Goal: Task Accomplishment & Management: Use online tool/utility

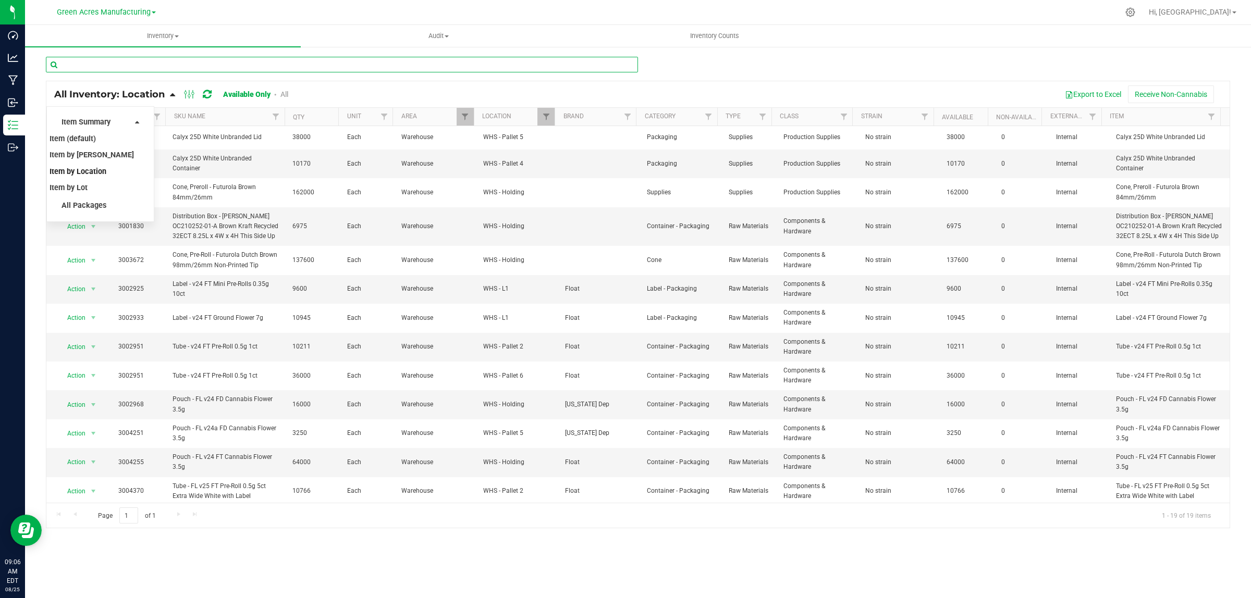
click at [106, 64] on input "text" at bounding box center [342, 65] width 592 height 16
click at [543, 82] on div "All Inventory: Location Item Summary Item (default) Item by Strain Item by Loca…" at bounding box center [637, 94] width 1183 height 26
click at [106, 118] on span "Item Summary" at bounding box center [85, 122] width 49 height 9
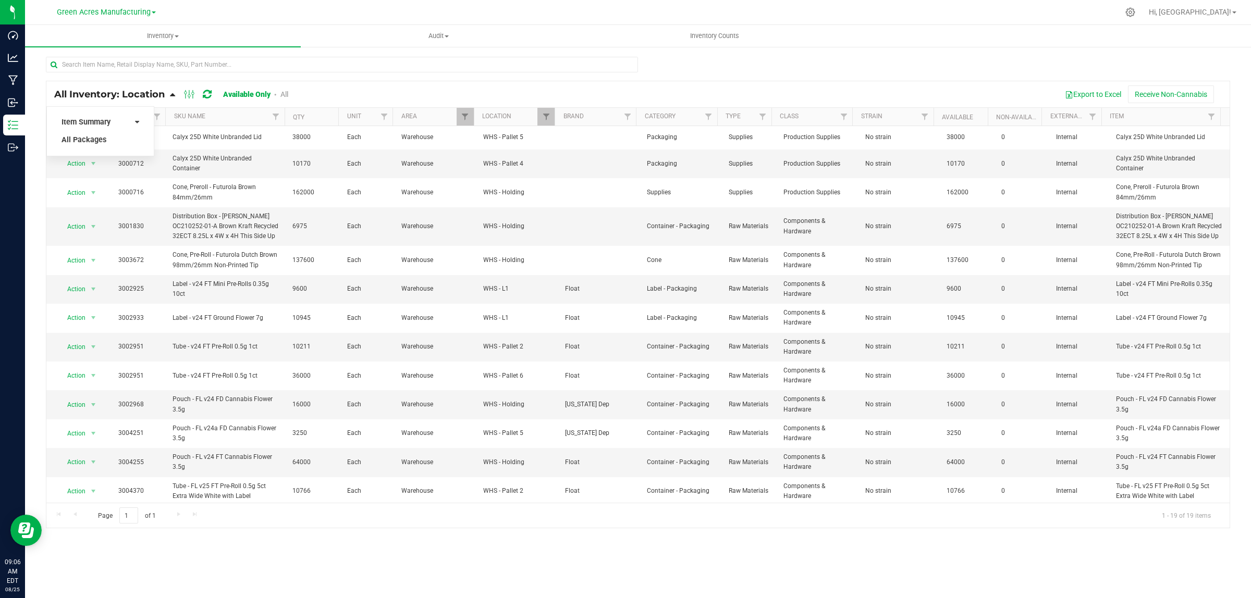
click at [97, 92] on span "All Inventory: Location" at bounding box center [109, 94] width 110 height 11
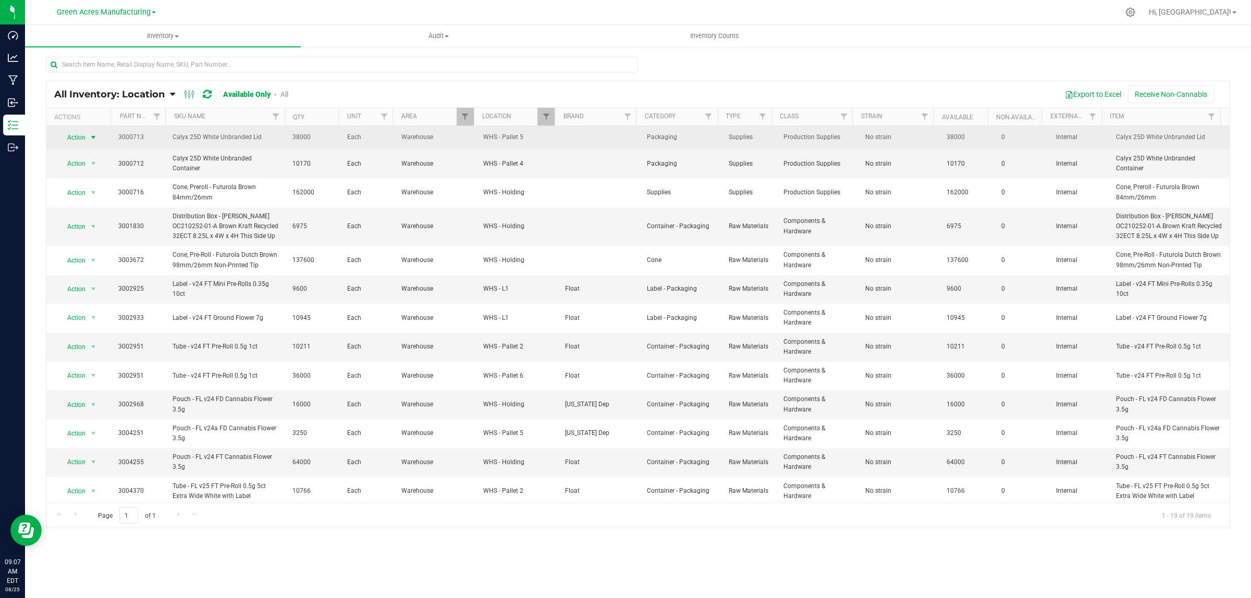
click at [87, 137] on span "select" at bounding box center [93, 137] width 13 height 15
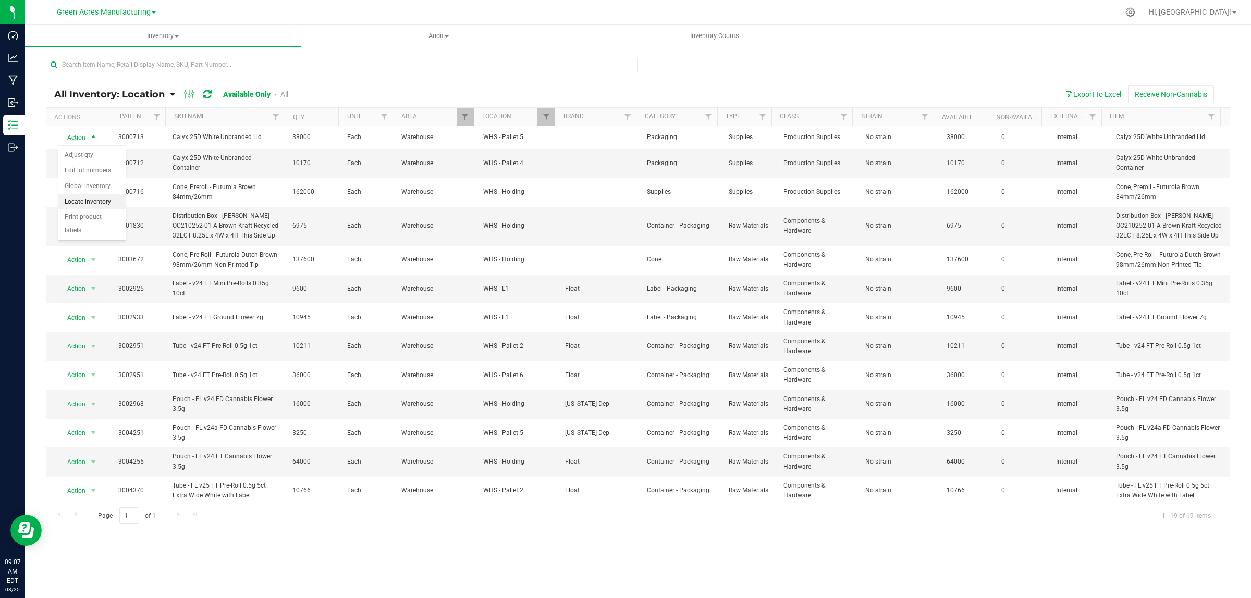
click at [90, 202] on li "Locate inventory" at bounding box center [91, 202] width 67 height 16
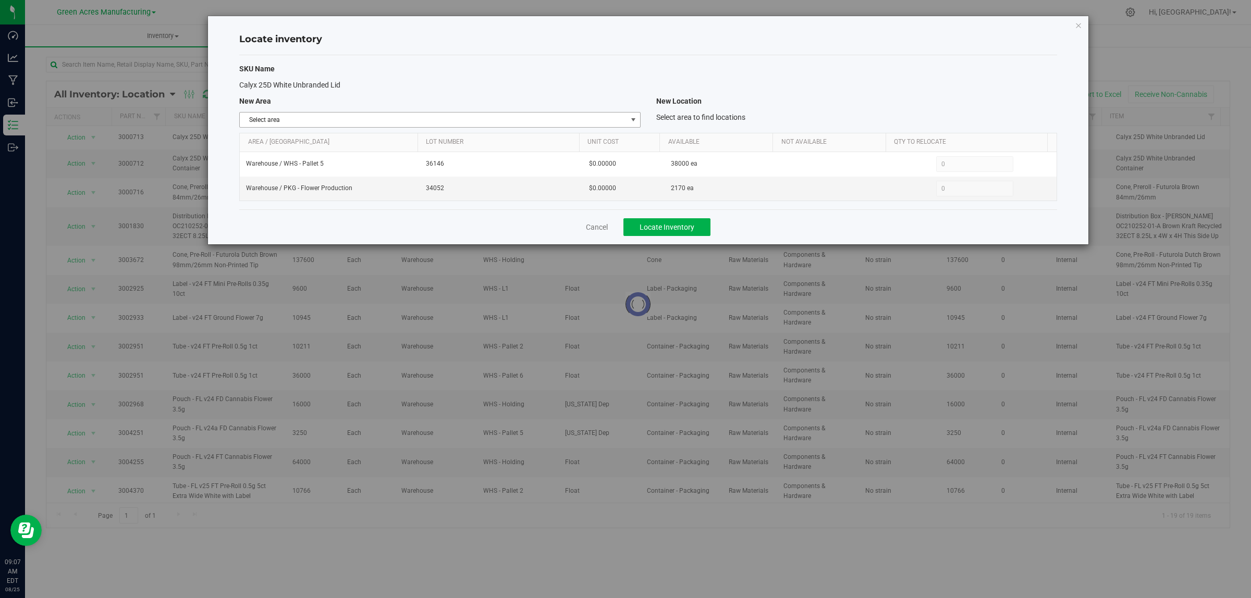
click at [347, 121] on span "Select area" at bounding box center [433, 120] width 387 height 15
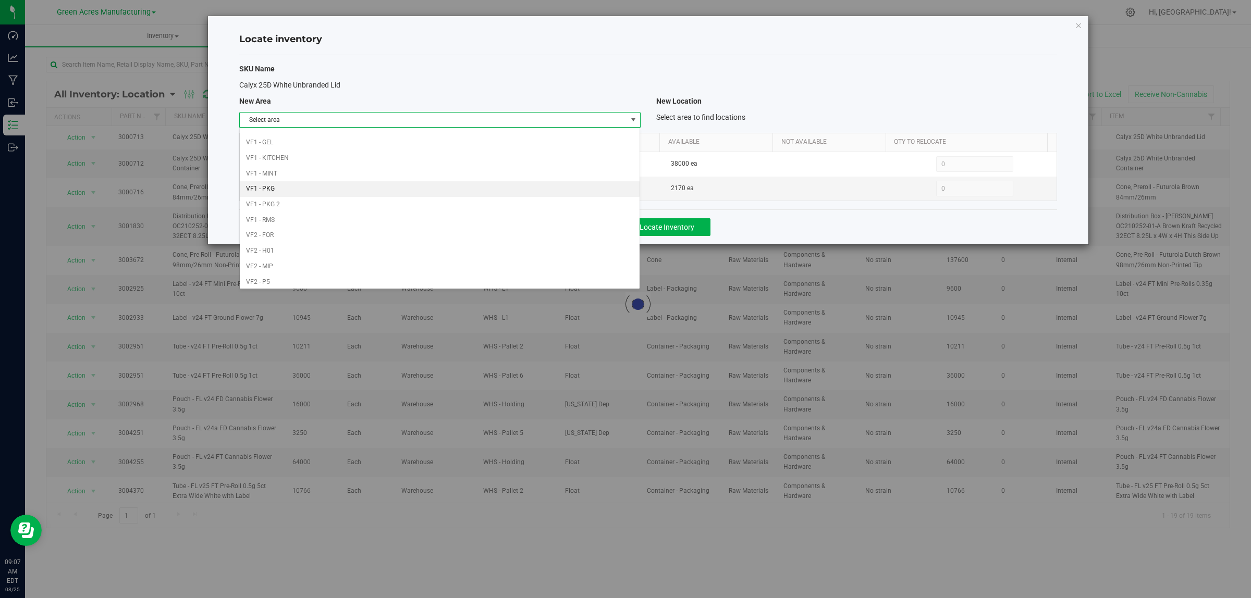
scroll to position [520, 0]
click at [298, 279] on li "Warehouse" at bounding box center [440, 279] width 400 height 16
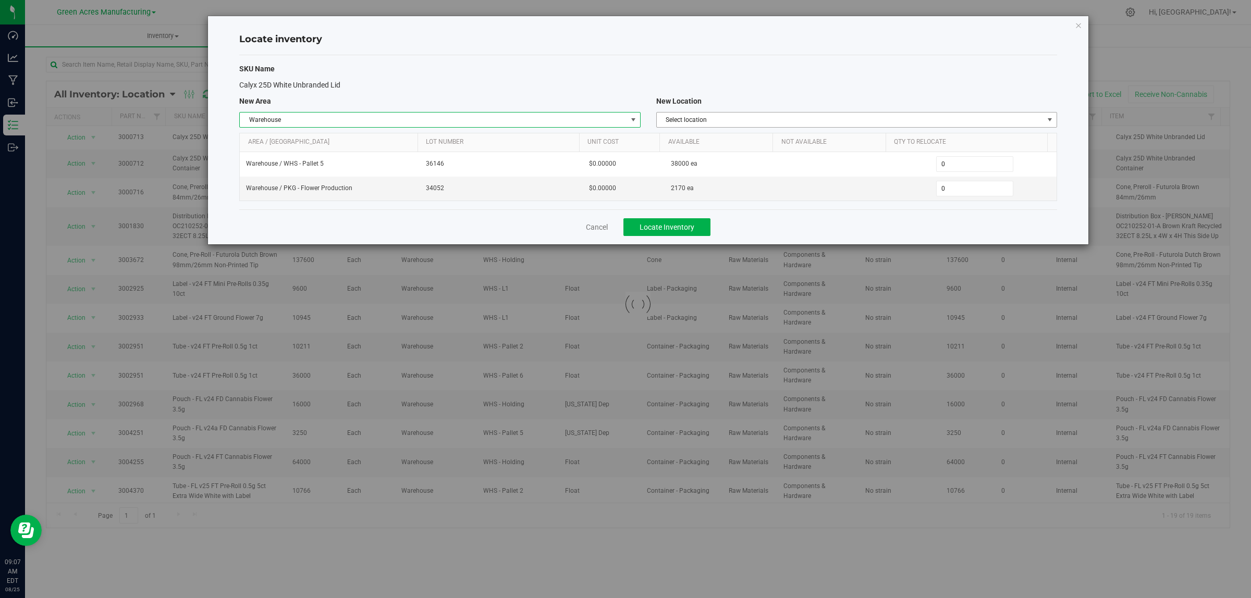
click at [689, 121] on span "Select location" at bounding box center [850, 120] width 387 height 15
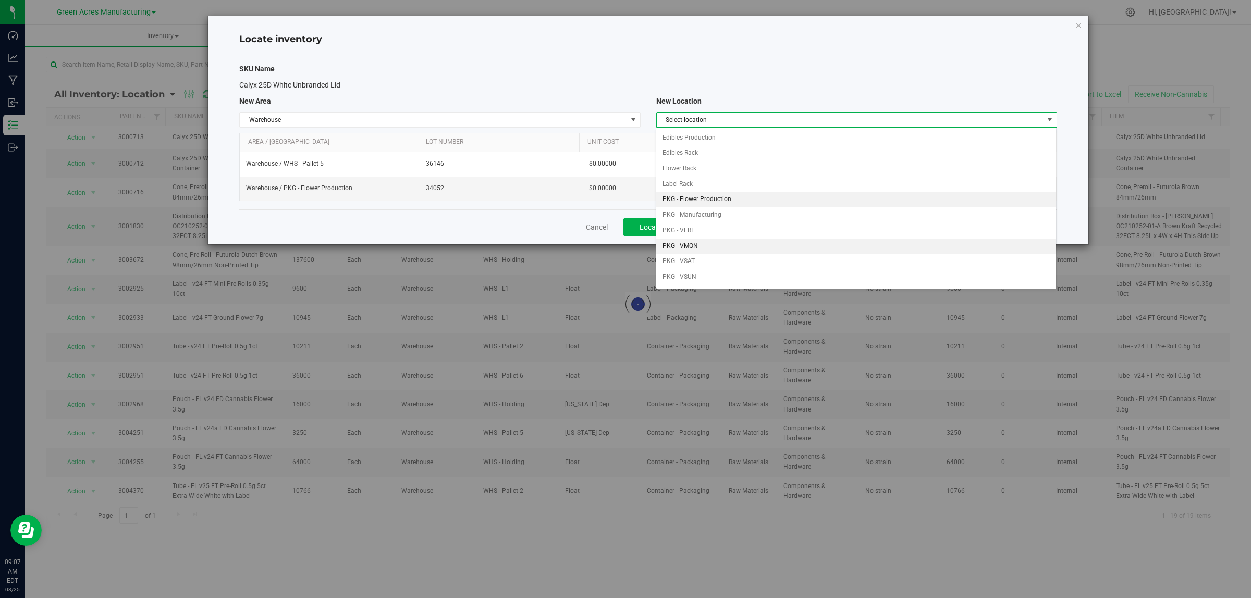
click at [744, 204] on li "PKG - Flower Production" at bounding box center [856, 200] width 400 height 16
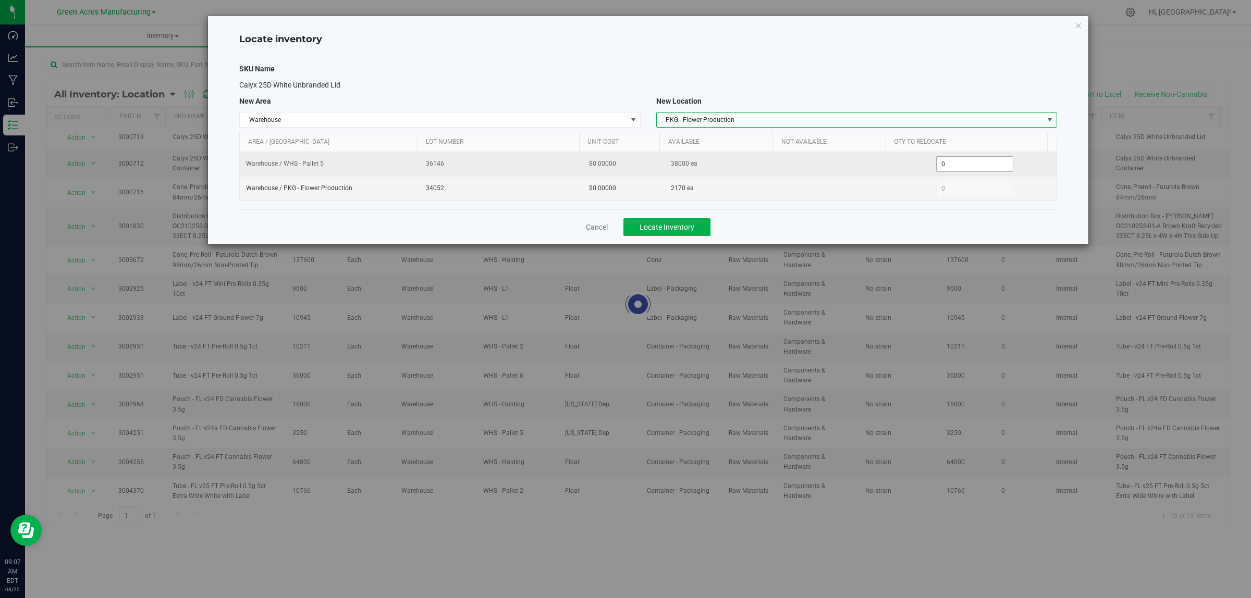
click at [975, 165] on span "0 0" at bounding box center [975, 164] width 78 height 16
type input "06000"
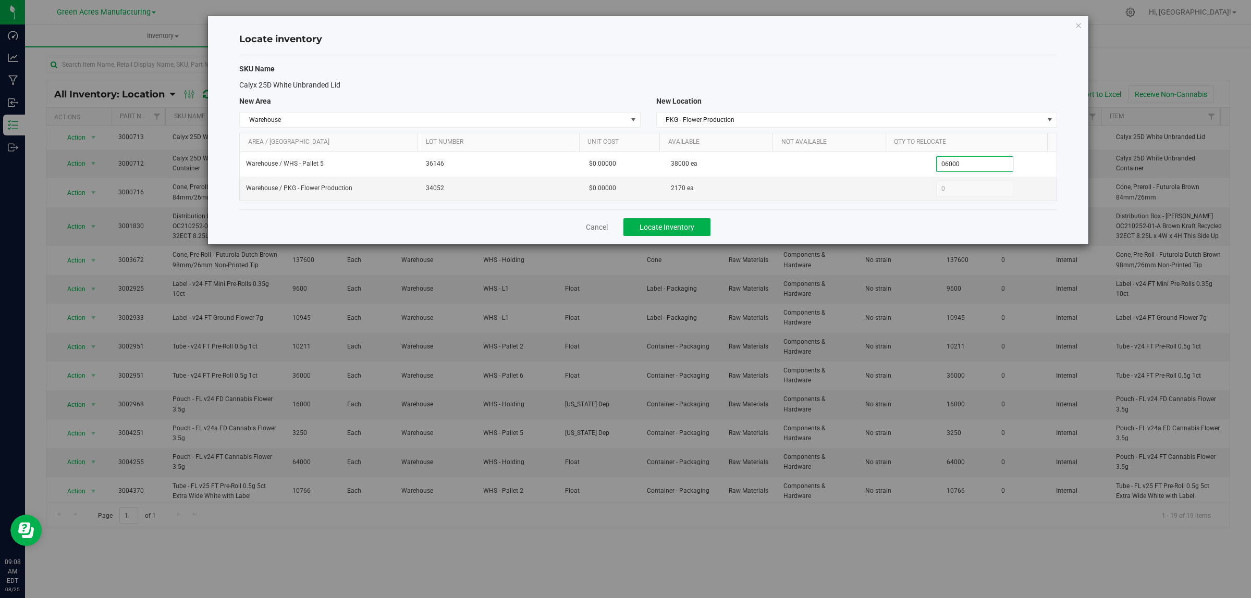
type input "6,000"
click at [964, 89] on div "Calyx 25D White Unbranded Lid" at bounding box center [647, 85] width 833 height 11
click at [680, 231] on span "Locate Inventory" at bounding box center [666, 227] width 55 height 8
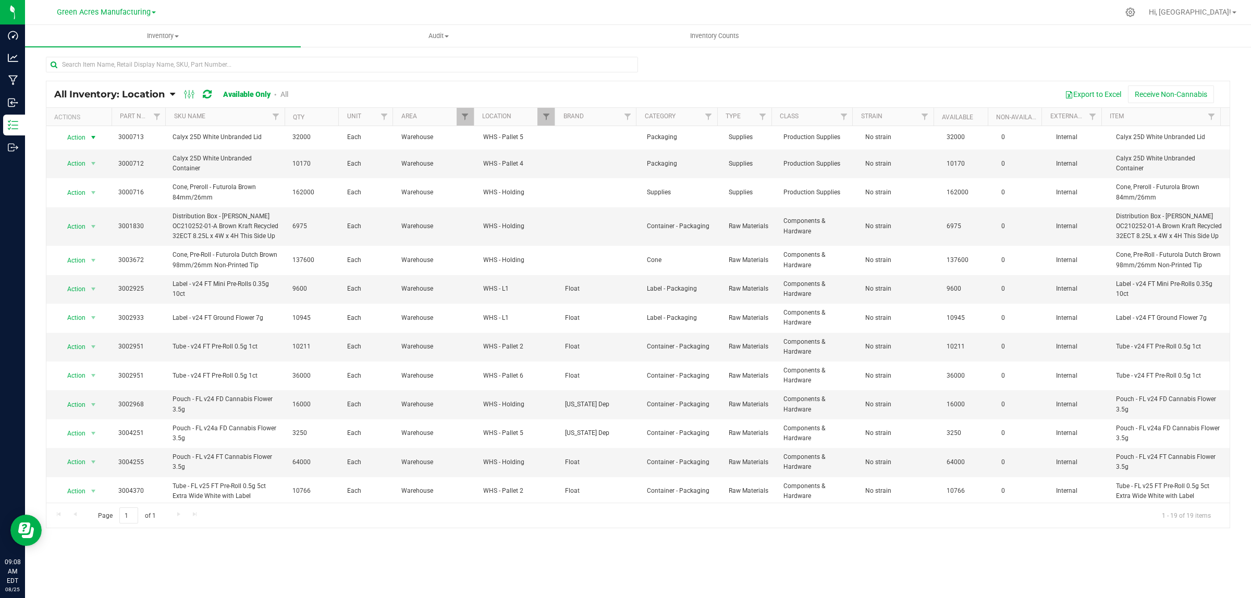
click at [77, 139] on span "Action" at bounding box center [72, 137] width 28 height 15
click at [78, 199] on li "Locate inventory" at bounding box center [91, 202] width 67 height 16
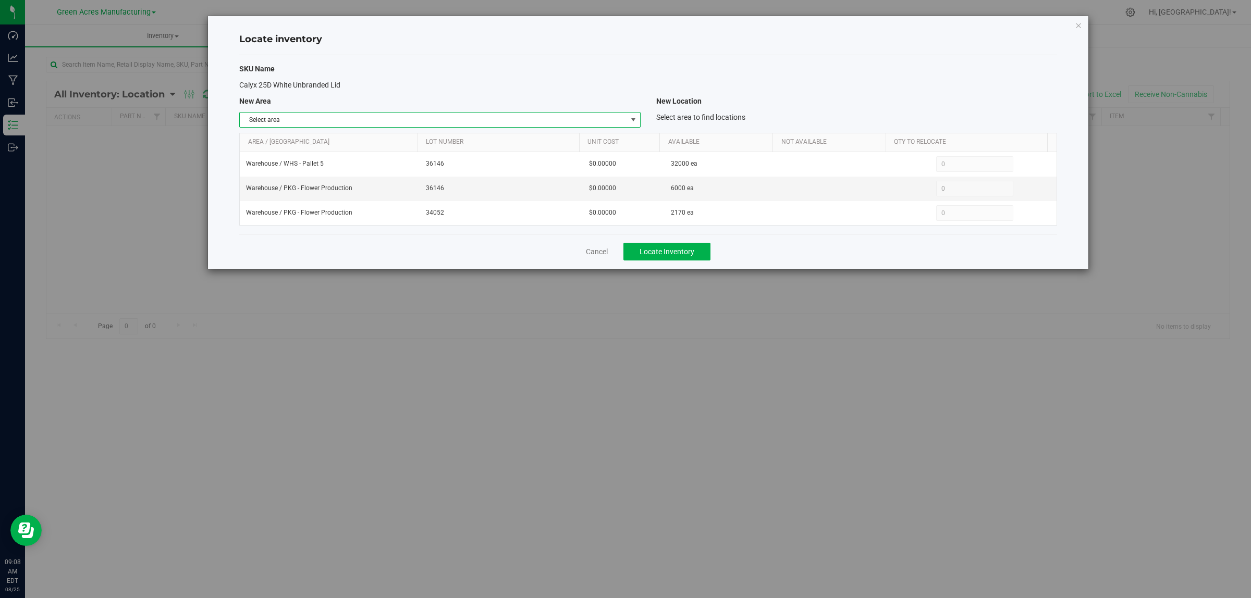
click at [395, 120] on span "Select area" at bounding box center [433, 120] width 387 height 15
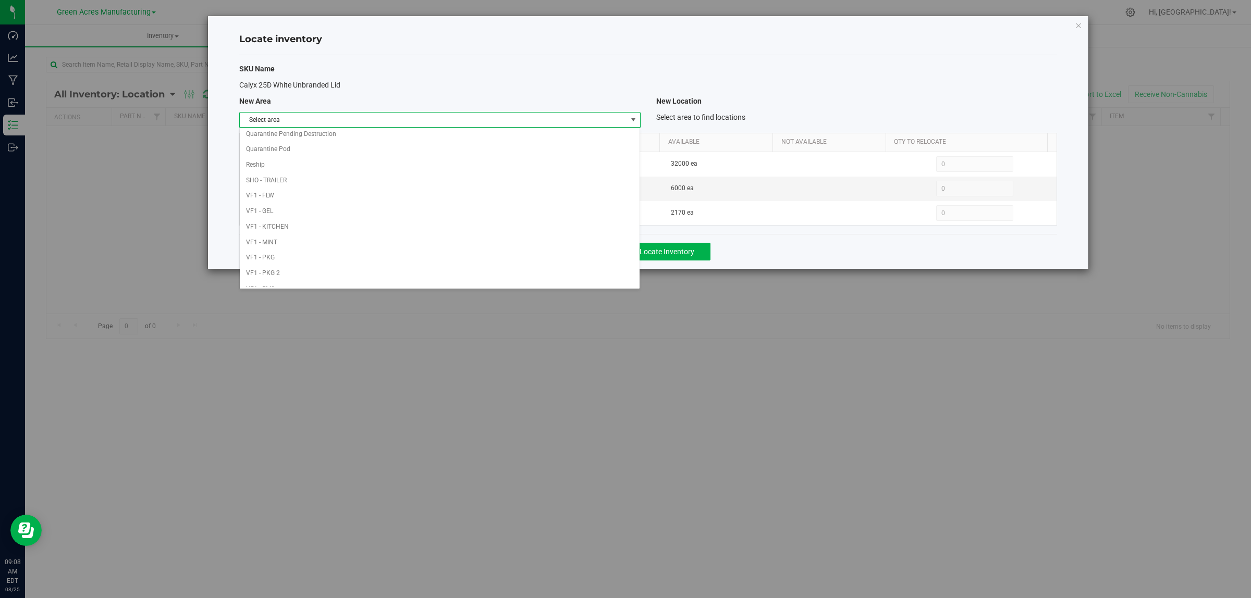
scroll to position [520, 0]
click at [264, 278] on li "Warehouse" at bounding box center [440, 279] width 400 height 16
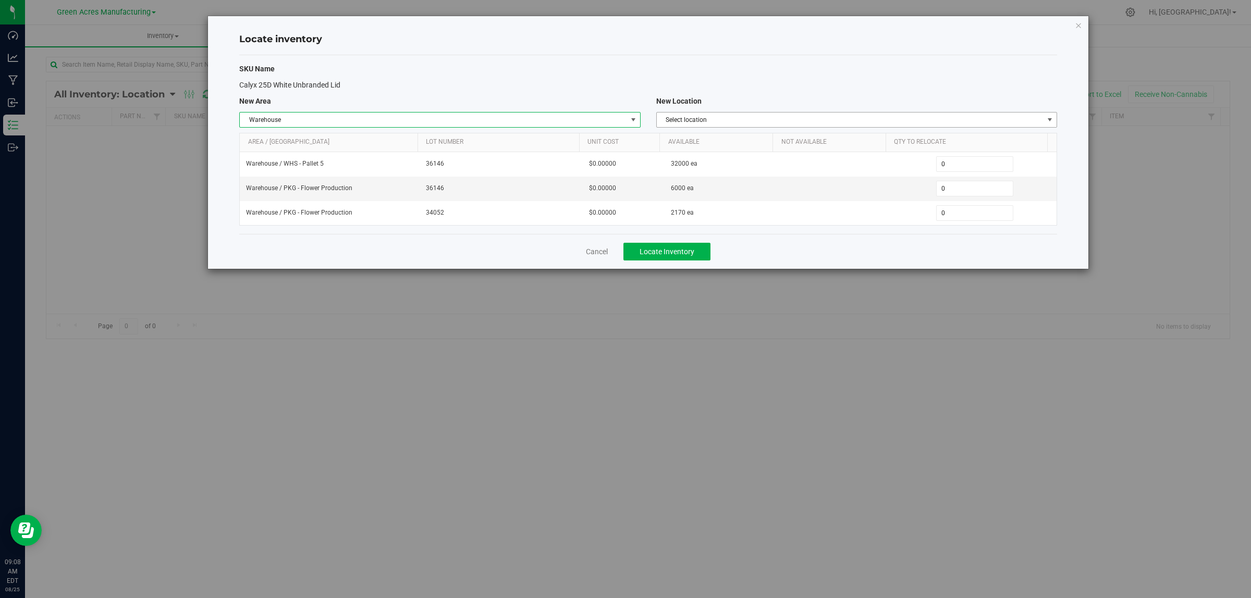
drag, startPoint x: 670, startPoint y: 120, endPoint x: 678, endPoint y: 133, distance: 15.5
click at [670, 120] on span "Select location" at bounding box center [850, 120] width 387 height 15
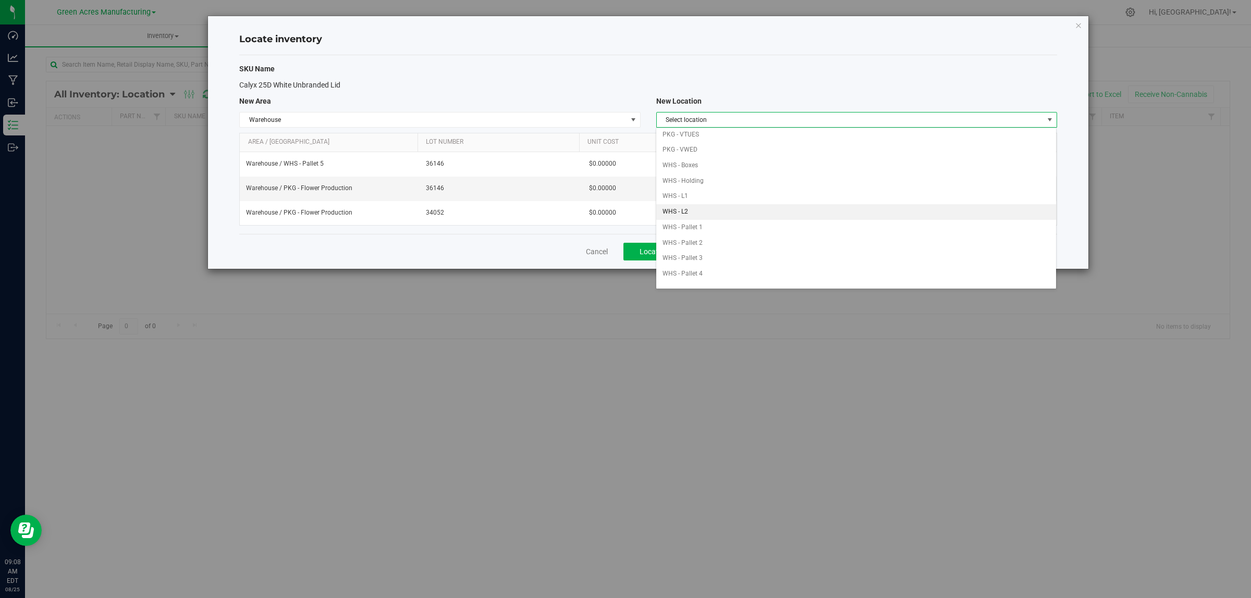
scroll to position [195, 0]
click at [698, 223] on li "WHS - Pallet 2" at bounding box center [856, 222] width 400 height 16
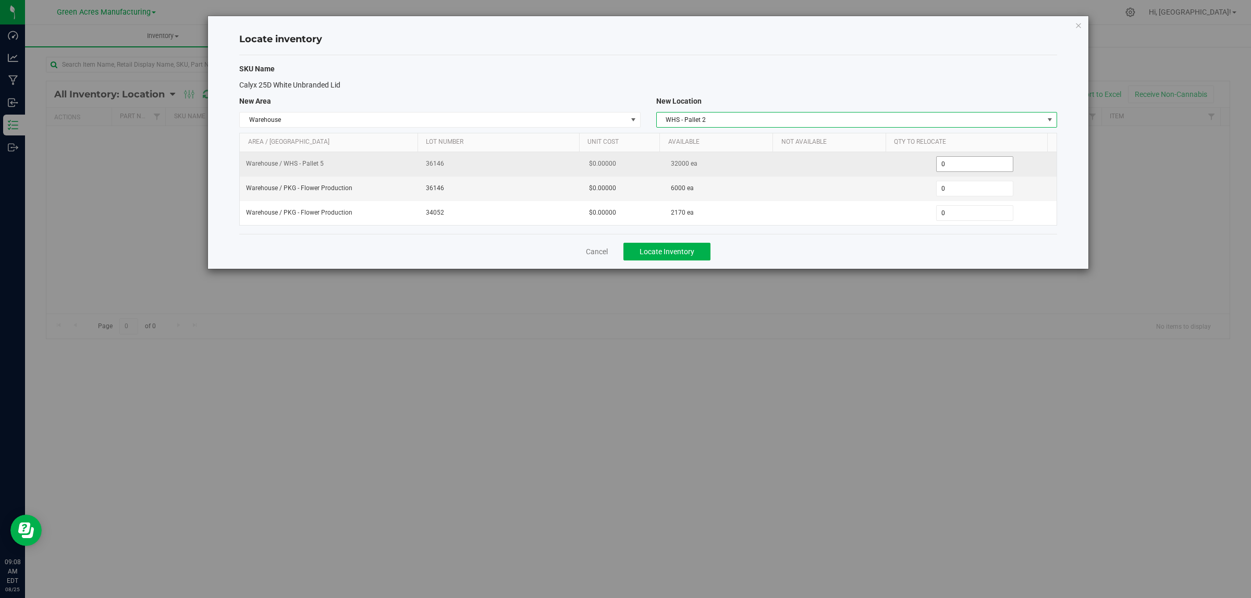
click at [989, 164] on span "0 0" at bounding box center [975, 164] width 78 height 16
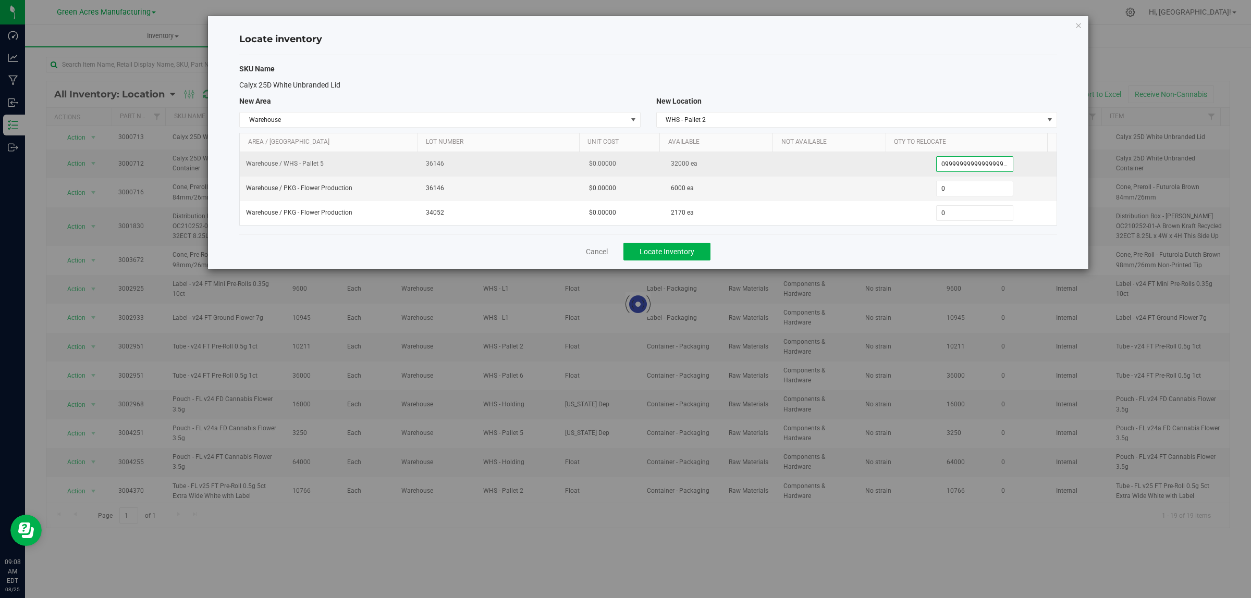
scroll to position [0, 21]
type input "0999999999999999999999999"
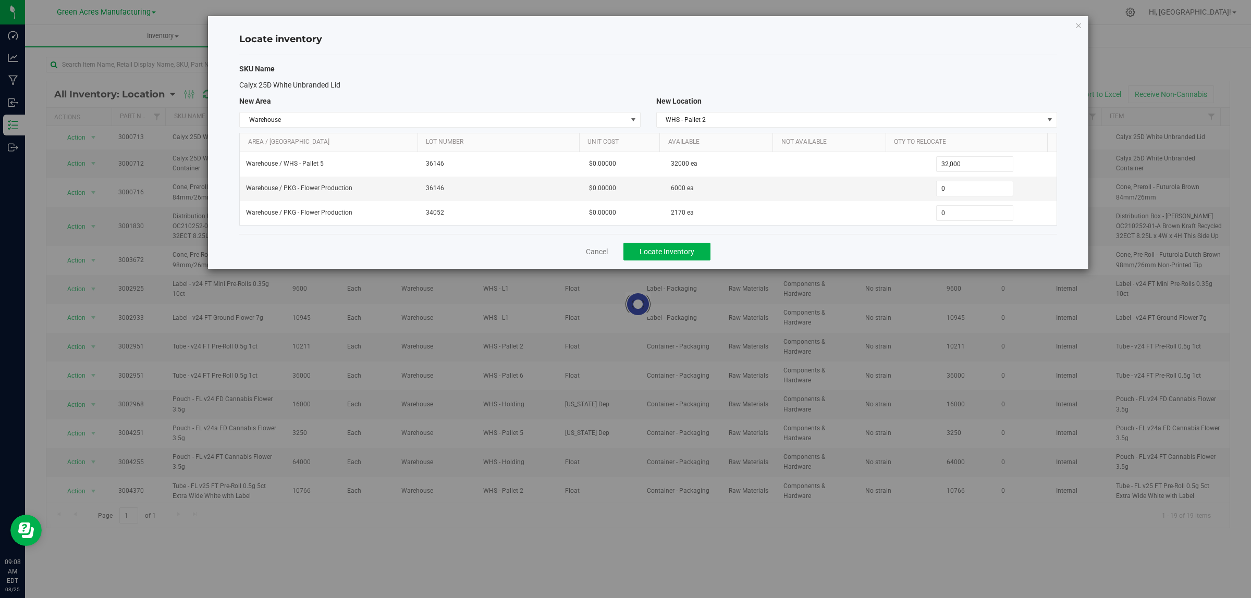
click at [324, 88] on span "Calyx 25D White Unbranded Lid" at bounding box center [289, 85] width 101 height 8
click at [725, 116] on span "WHS - Pallet 2" at bounding box center [850, 120] width 387 height 15
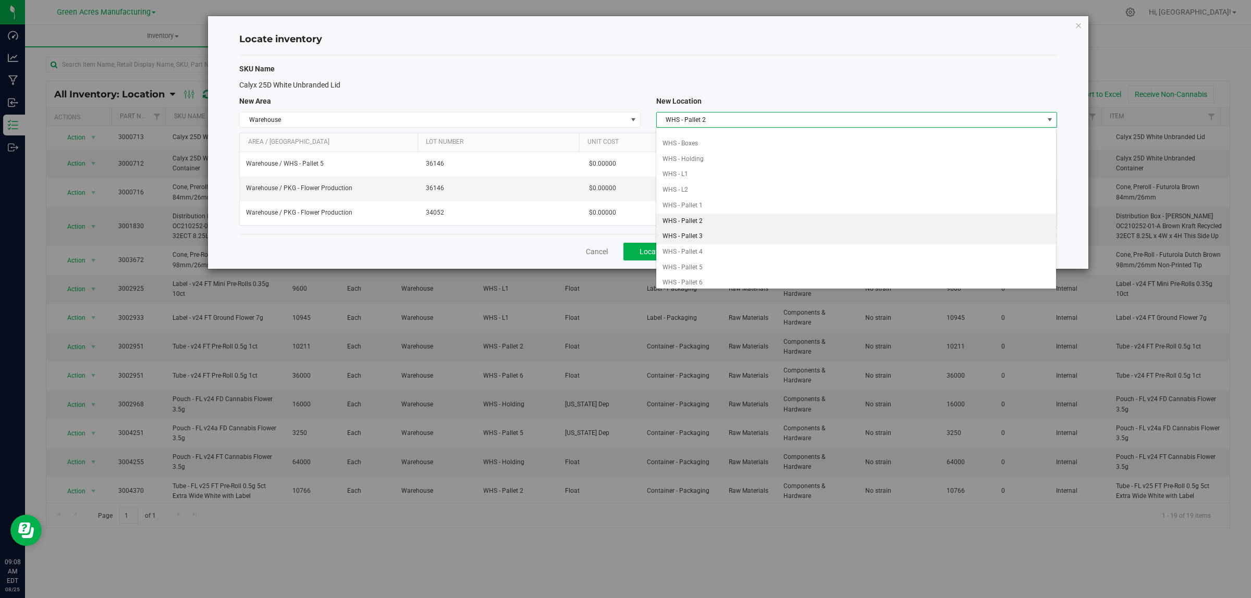
click at [705, 240] on li "WHS - Pallet 3" at bounding box center [856, 237] width 400 height 16
type input "0"
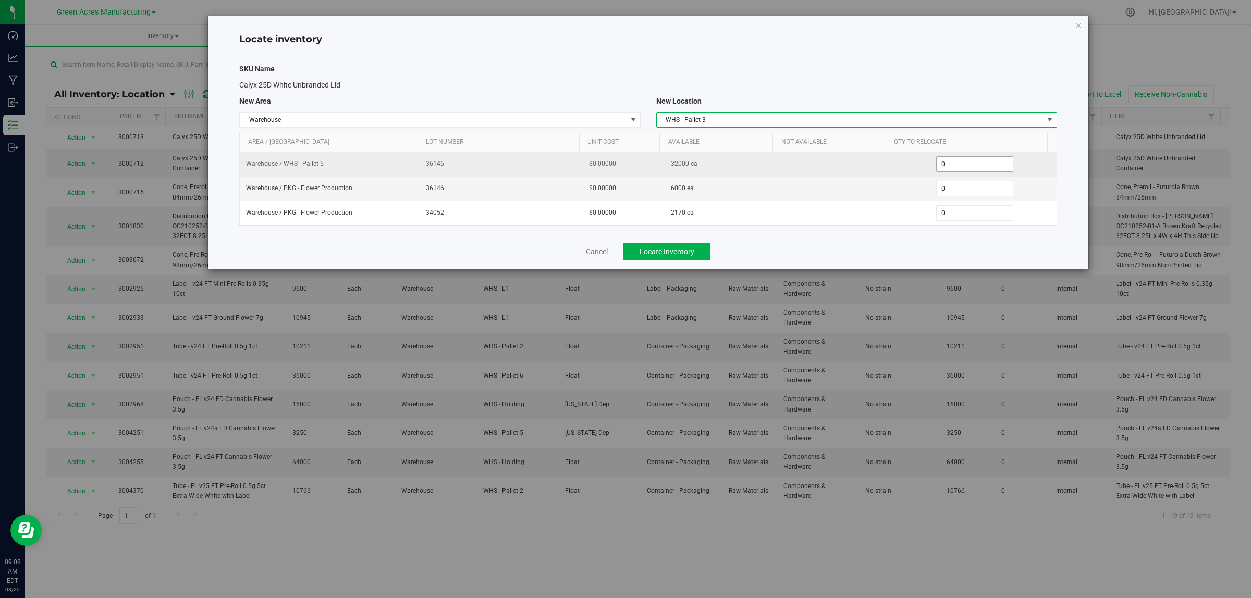
click at [942, 159] on span "0 0" at bounding box center [975, 164] width 78 height 16
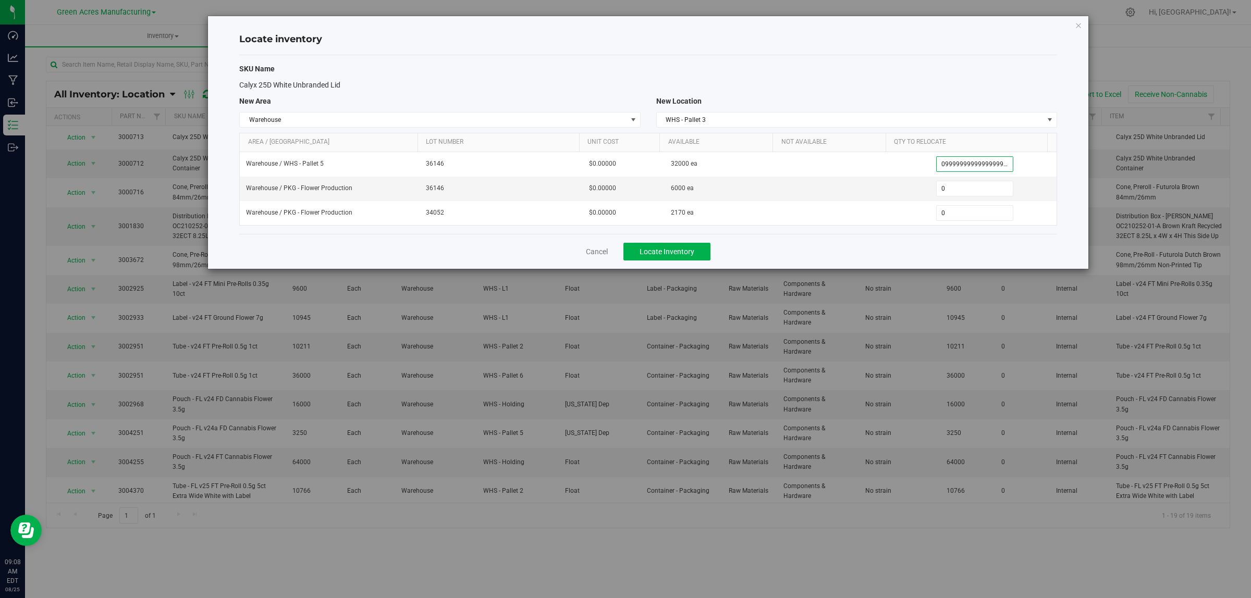
type input "09999999999999999999"
type input "32,000"
click at [928, 75] on div "SKU Name Calyx 25D White Unbranded Lid New Area New Location Warehouse Select a…" at bounding box center [648, 144] width 818 height 179
click at [655, 241] on div "Cancel Locate Inventory" at bounding box center [648, 251] width 818 height 35
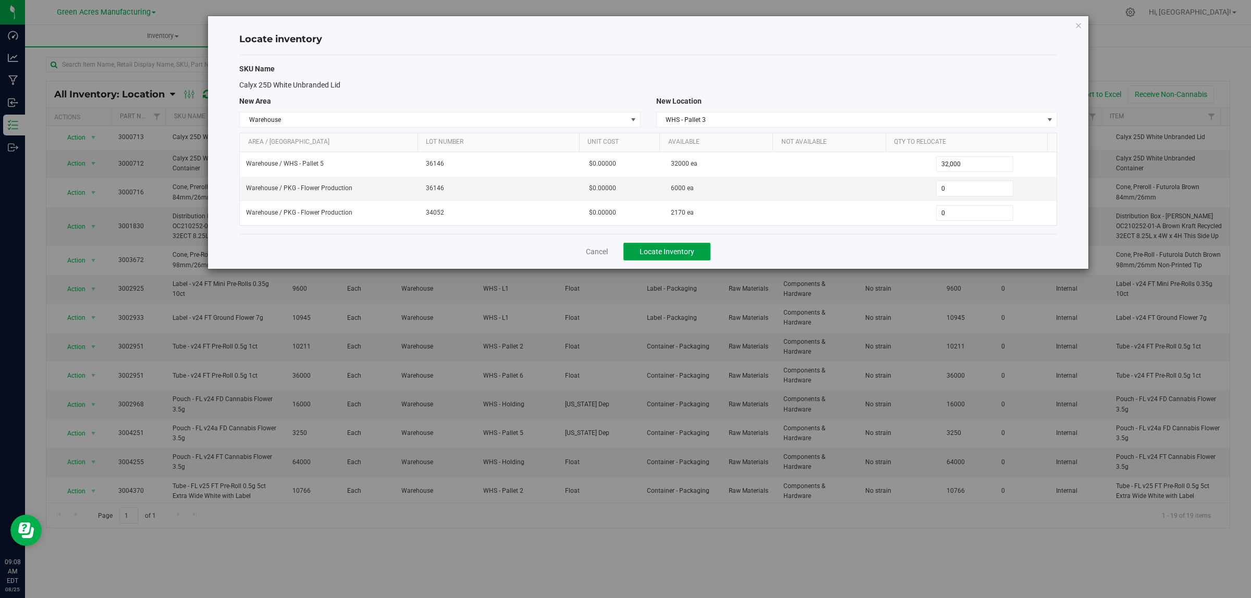
click at [652, 249] on span "Locate Inventory" at bounding box center [666, 252] width 55 height 8
click at [934, 553] on div "Locate inventory SKU Name Calyx 25D White Unbranded Lid New Area New Location W…" at bounding box center [629, 299] width 1258 height 598
click at [810, 238] on div "Cancel Locate Inventory" at bounding box center [648, 251] width 818 height 35
click at [694, 249] on span "Locate Inventory" at bounding box center [666, 252] width 55 height 8
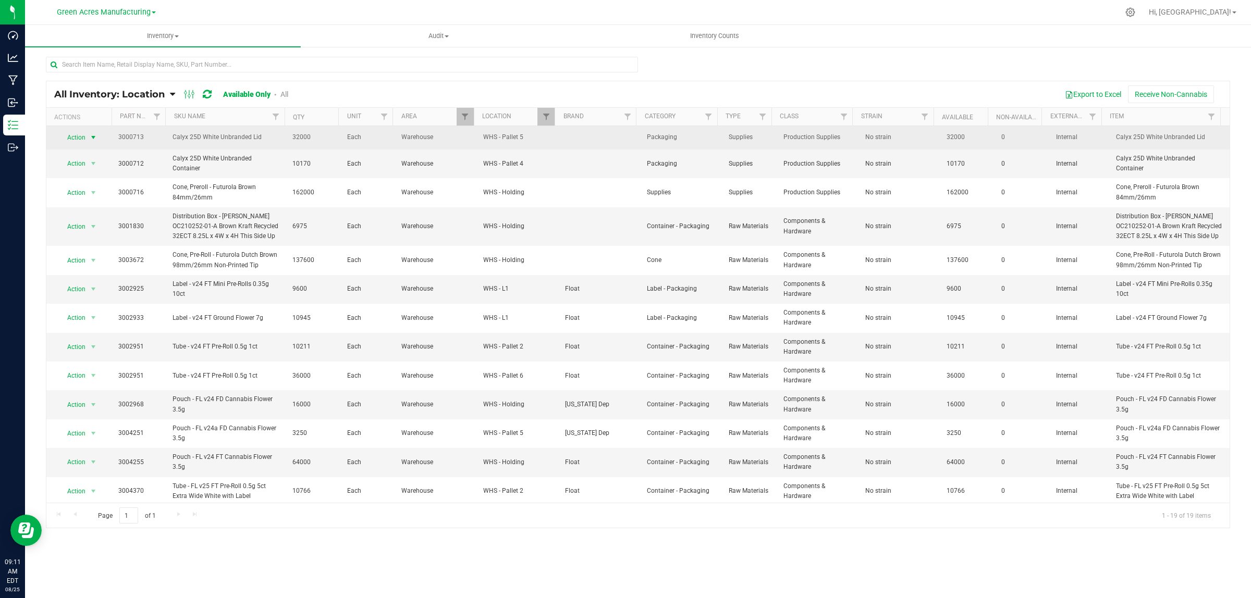
click at [82, 139] on span "Action" at bounding box center [72, 137] width 28 height 15
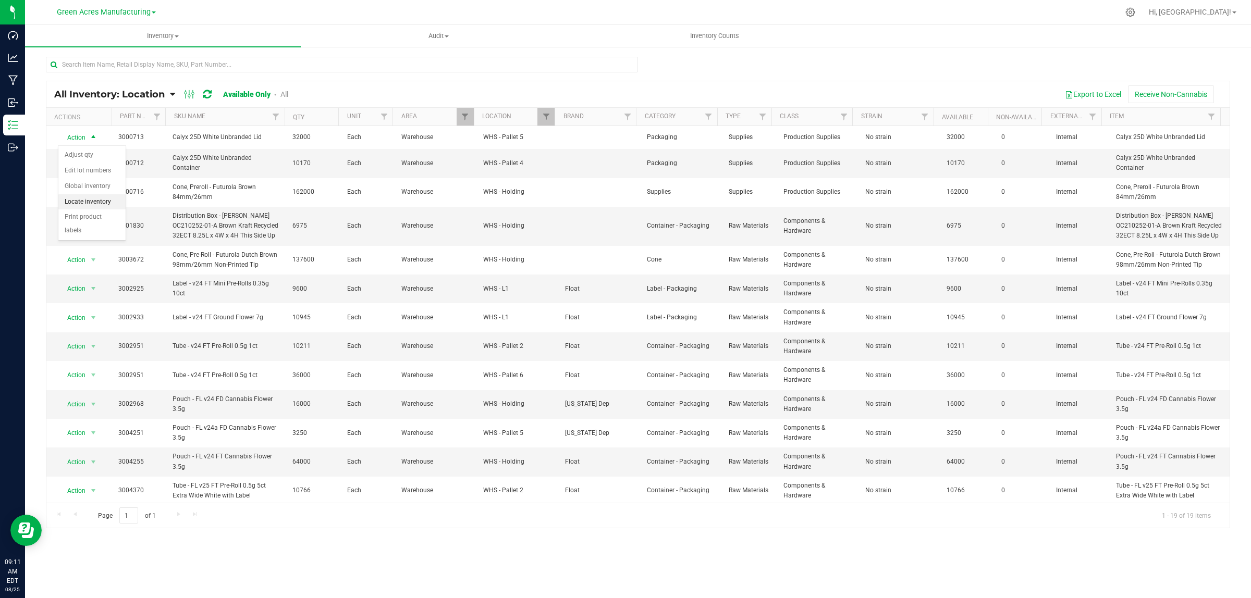
click at [84, 199] on li "Locate inventory" at bounding box center [91, 202] width 67 height 16
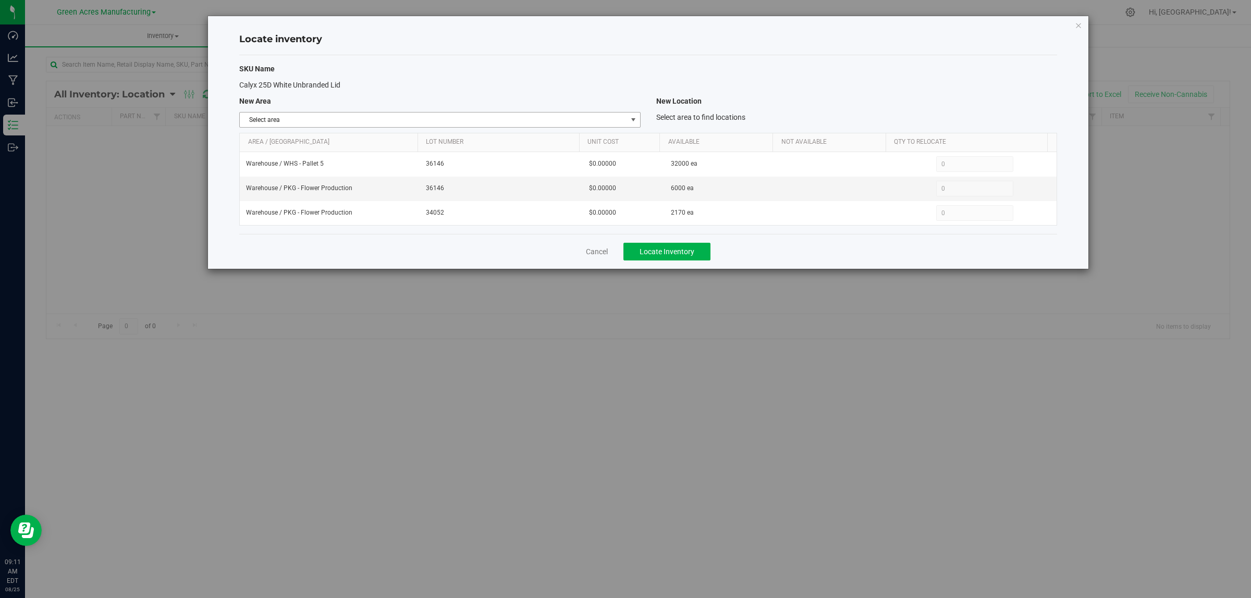
click at [303, 118] on span "Select area" at bounding box center [433, 120] width 387 height 15
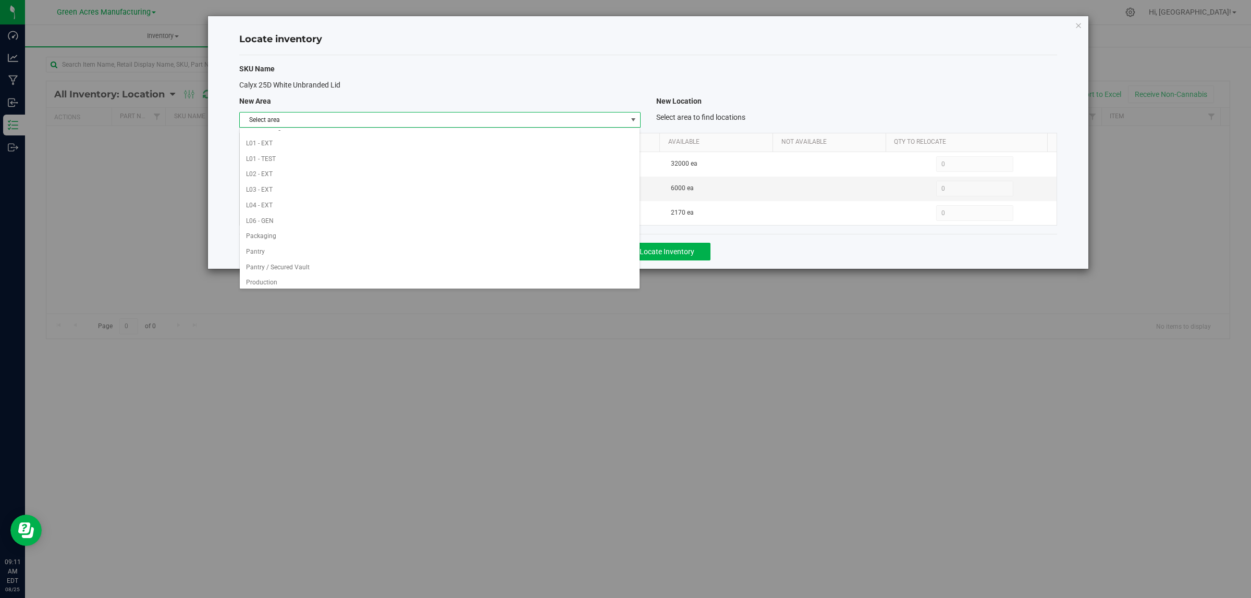
scroll to position [520, 0]
click at [279, 277] on li "Warehouse" at bounding box center [440, 279] width 400 height 16
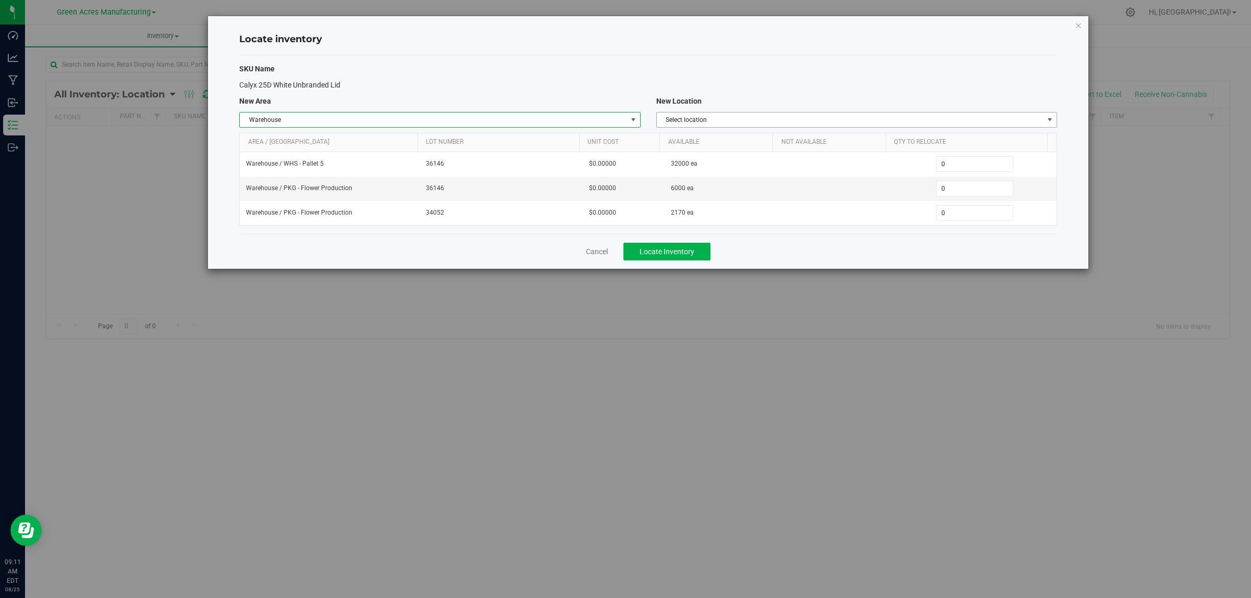
click at [711, 120] on span "Select location" at bounding box center [850, 120] width 387 height 15
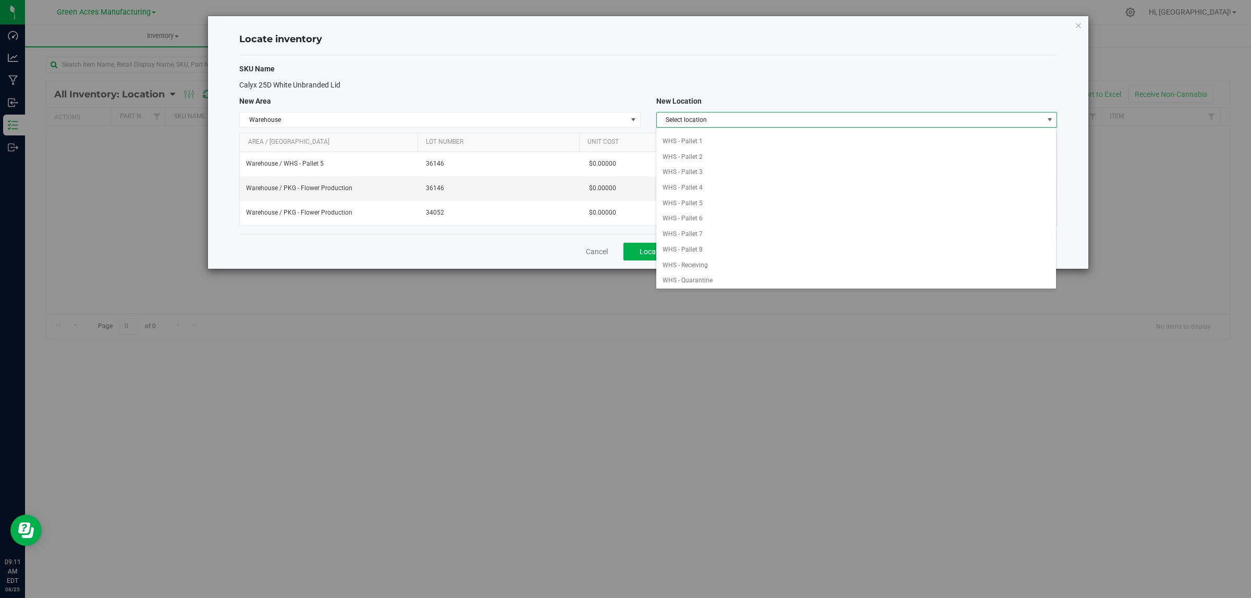
scroll to position [261, 0]
click at [735, 174] on li "WHS - Pallet 3" at bounding box center [856, 172] width 400 height 16
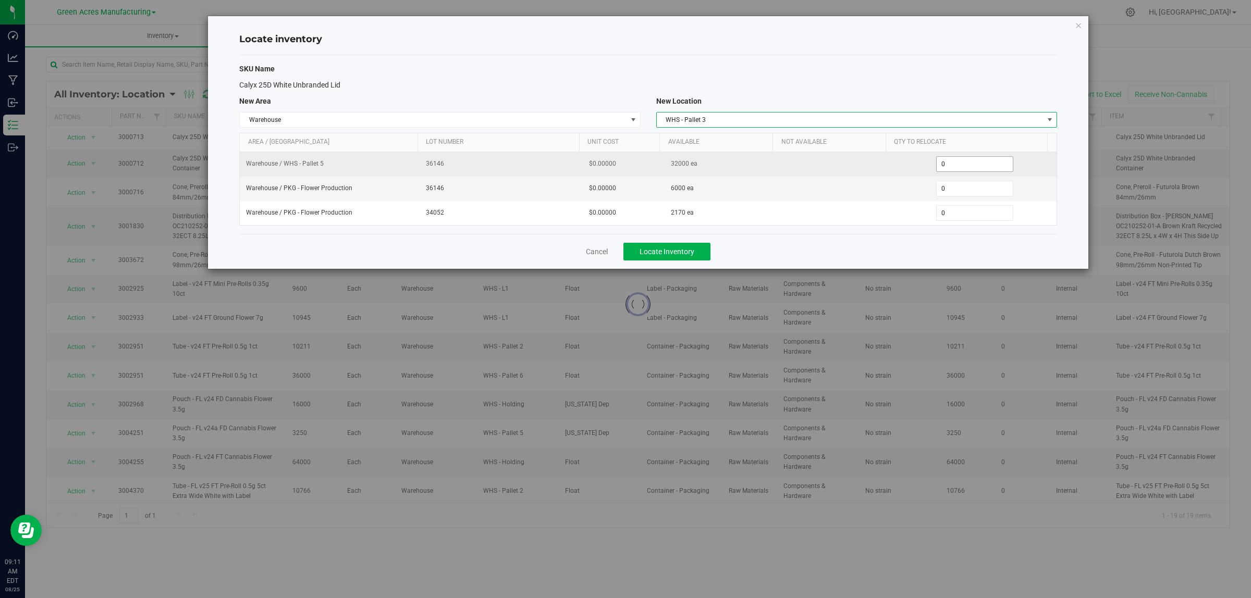
click at [974, 162] on span "0 0" at bounding box center [975, 164] width 78 height 16
type input "0999999999999999999"
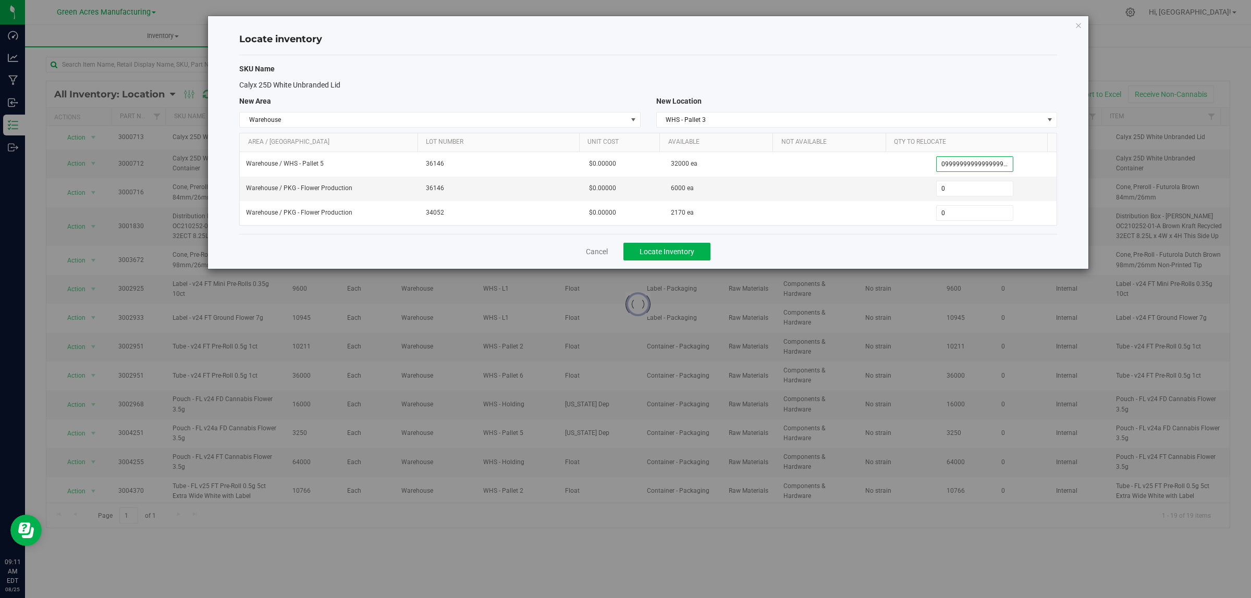
type input "32,000"
click at [970, 83] on div "Calyx 25D White Unbranded Lid" at bounding box center [647, 85] width 833 height 11
click at [700, 253] on button "Locate Inventory" at bounding box center [666, 252] width 87 height 18
click at [671, 256] on span "Locate Inventory" at bounding box center [666, 252] width 55 height 8
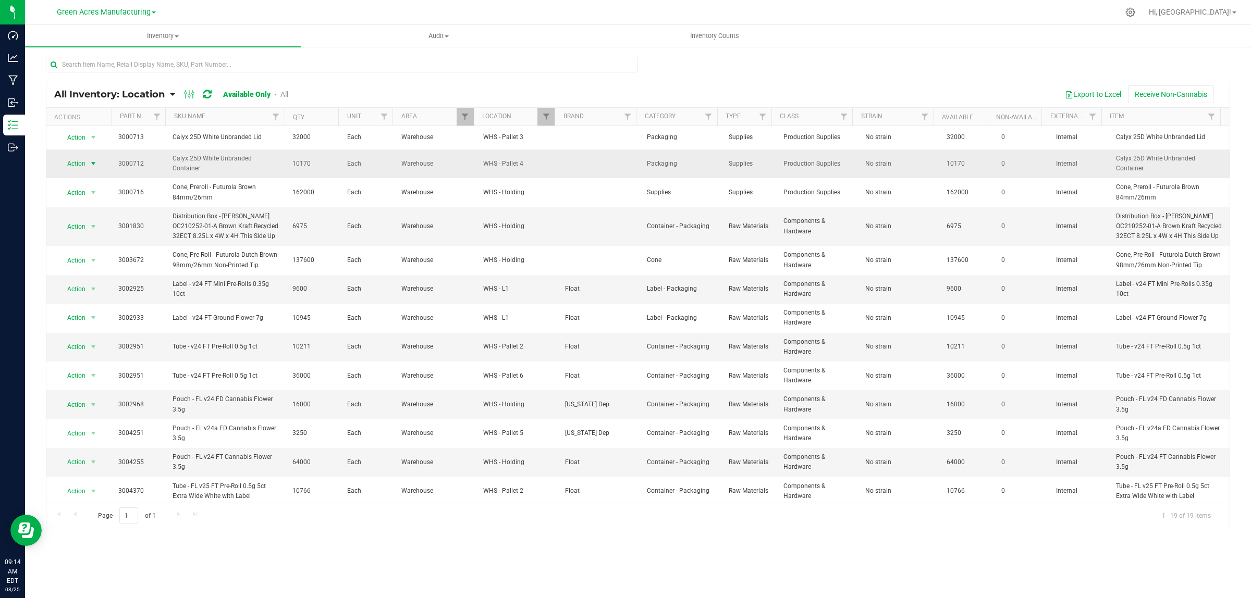
click at [84, 162] on span "Action" at bounding box center [72, 163] width 28 height 15
click at [96, 221] on li "Locate inventory" at bounding box center [91, 226] width 67 height 16
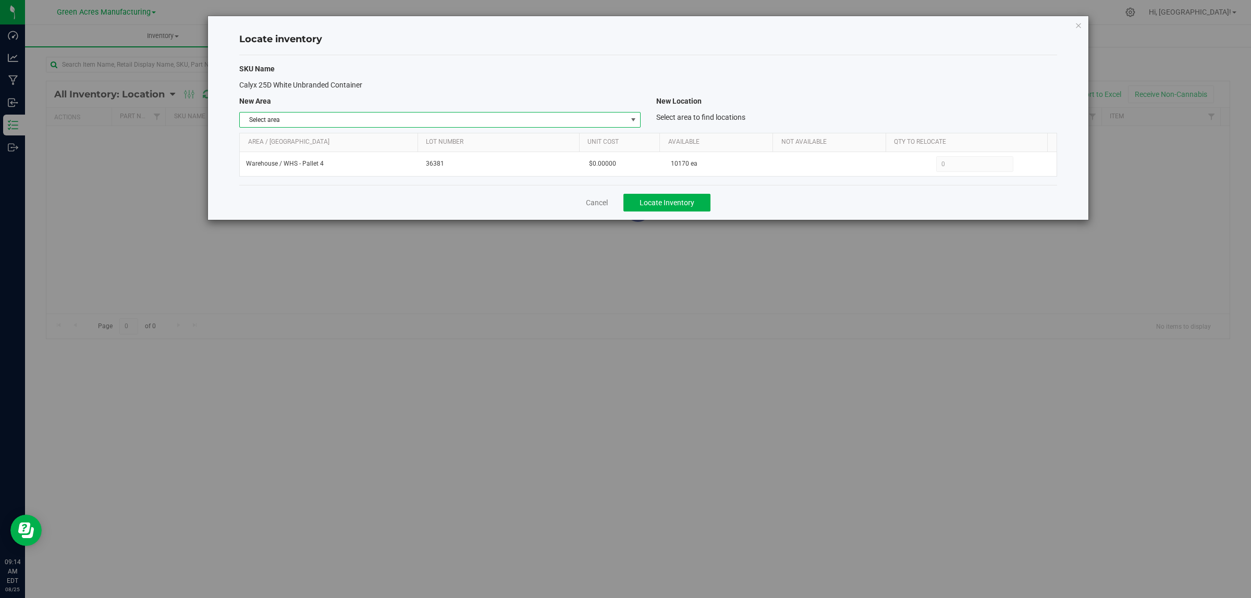
click at [253, 126] on span "Select area" at bounding box center [433, 120] width 387 height 15
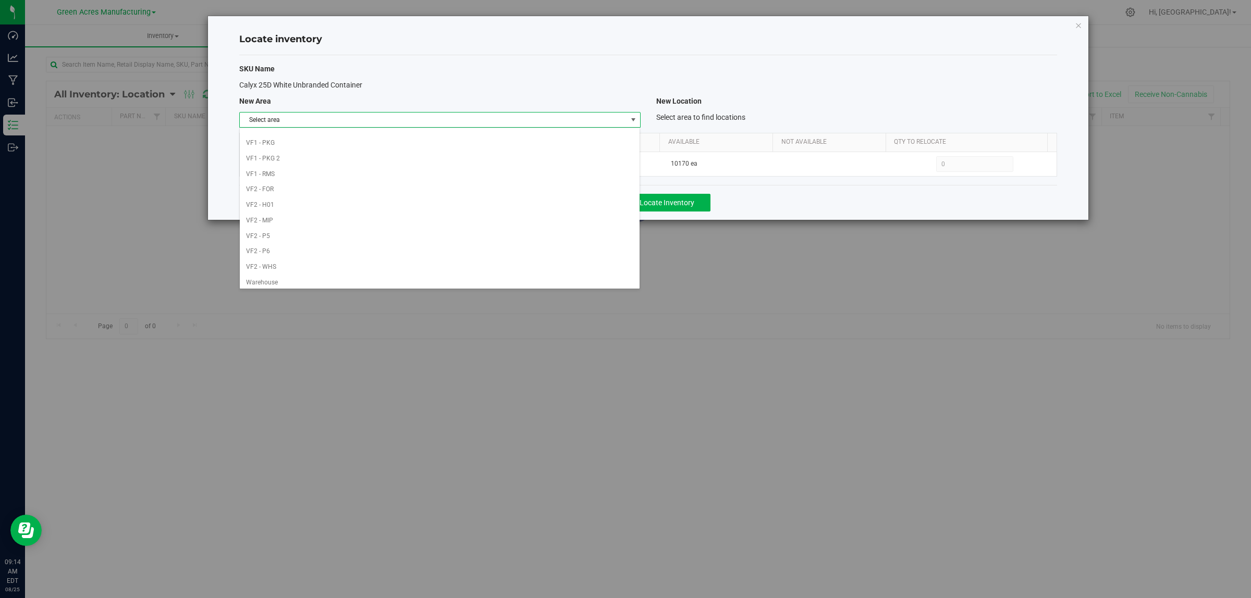
scroll to position [520, 0]
click at [282, 276] on li "Warehouse" at bounding box center [440, 279] width 400 height 16
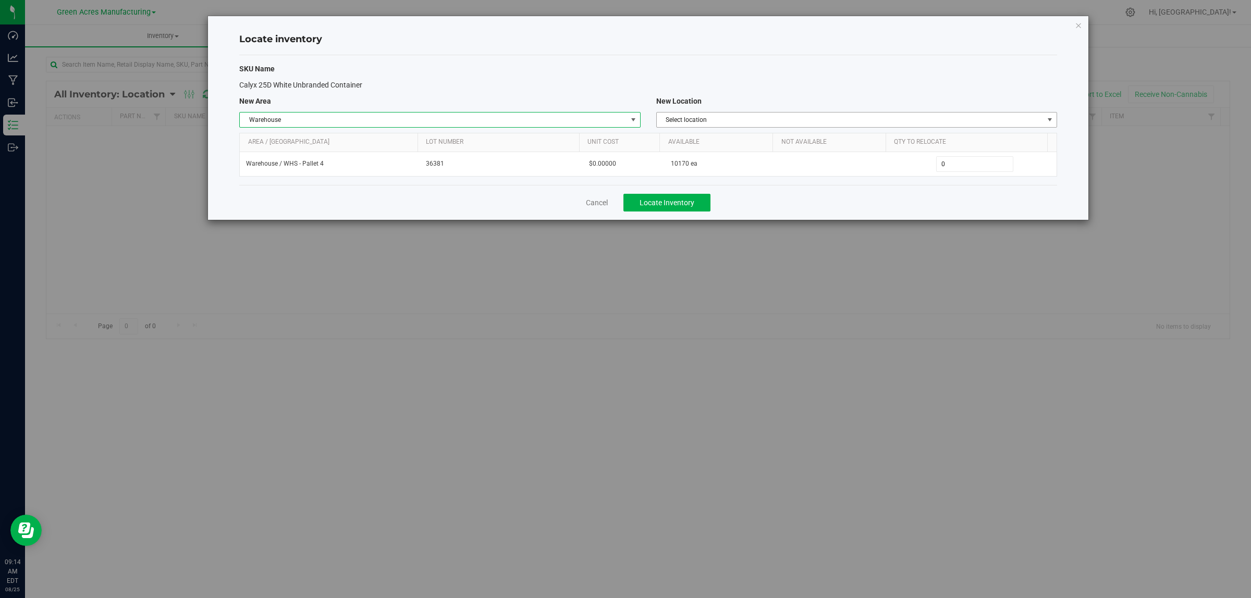
click at [780, 120] on span "Select location" at bounding box center [850, 120] width 387 height 15
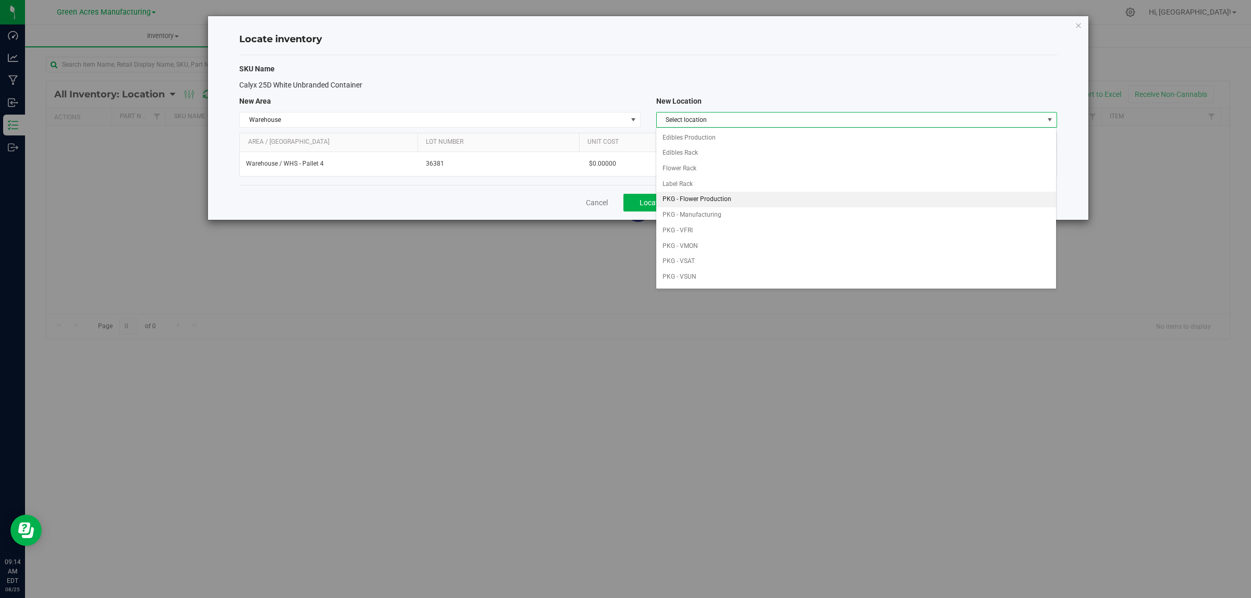
click at [761, 199] on li "PKG - Flower Production" at bounding box center [856, 200] width 400 height 16
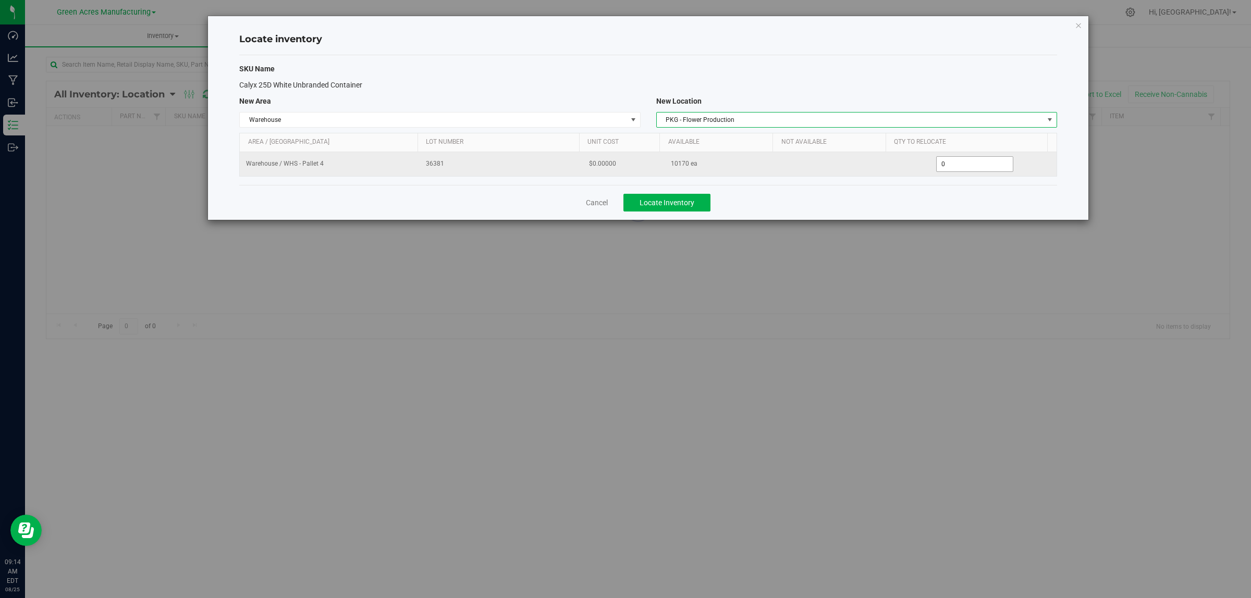
click at [958, 161] on span "0 0" at bounding box center [975, 164] width 78 height 16
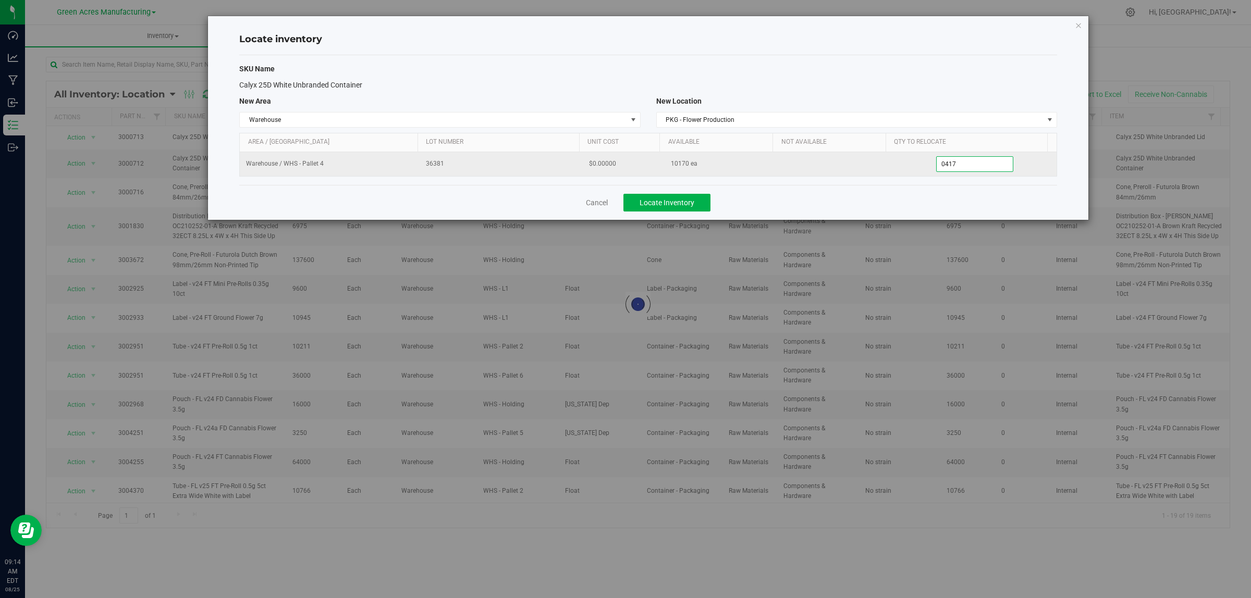
type input "04170"
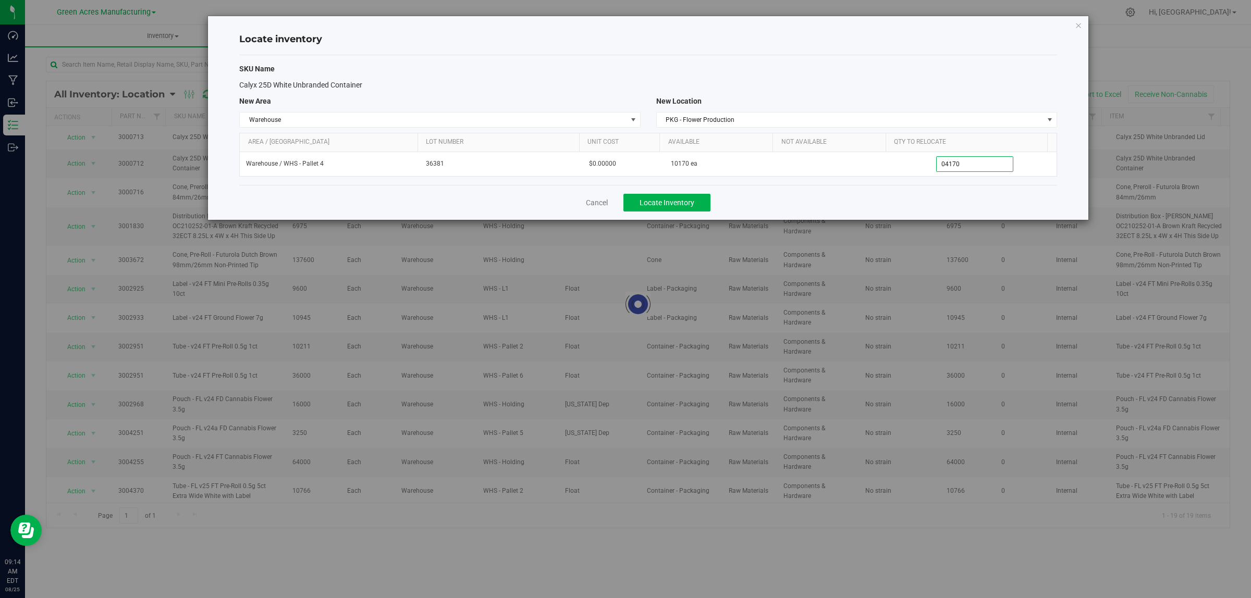
type input "4,170"
click at [963, 92] on div "SKU Name Calyx 25D White Unbranded Container New Area New Location Warehouse Se…" at bounding box center [648, 120] width 818 height 130
click at [675, 197] on button "Locate Inventory" at bounding box center [666, 203] width 87 height 18
click at [699, 204] on button "Locate Inventory" at bounding box center [666, 203] width 87 height 18
click at [664, 196] on button "Locate Inventory" at bounding box center [666, 203] width 87 height 18
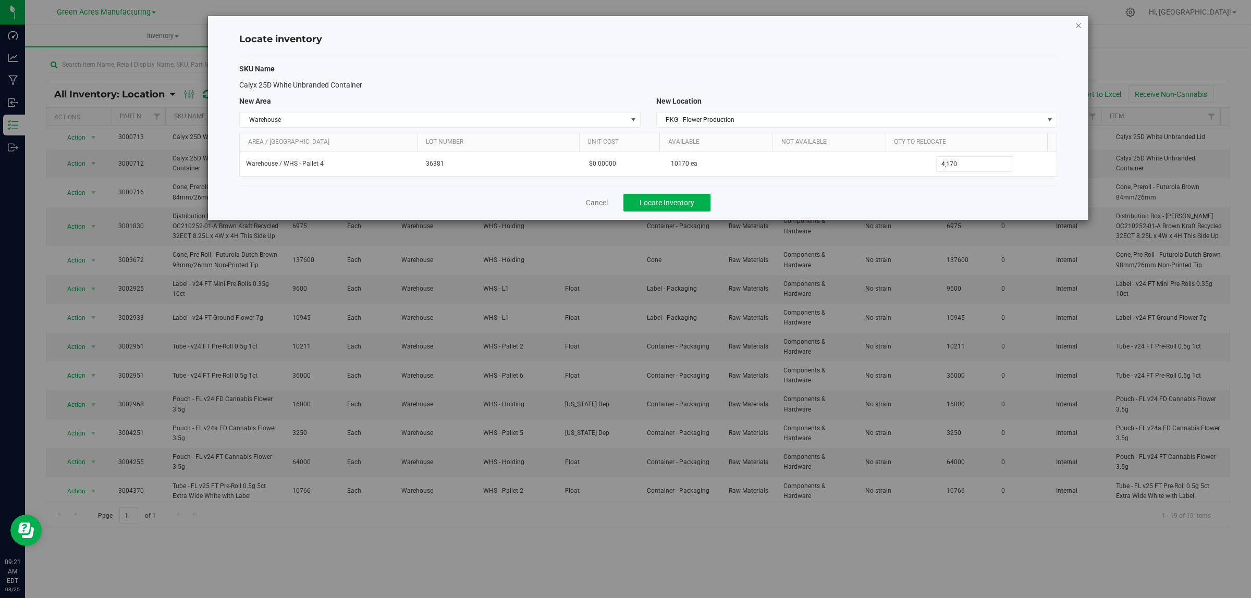
click at [1078, 24] on icon "button" at bounding box center [1078, 25] width 7 height 13
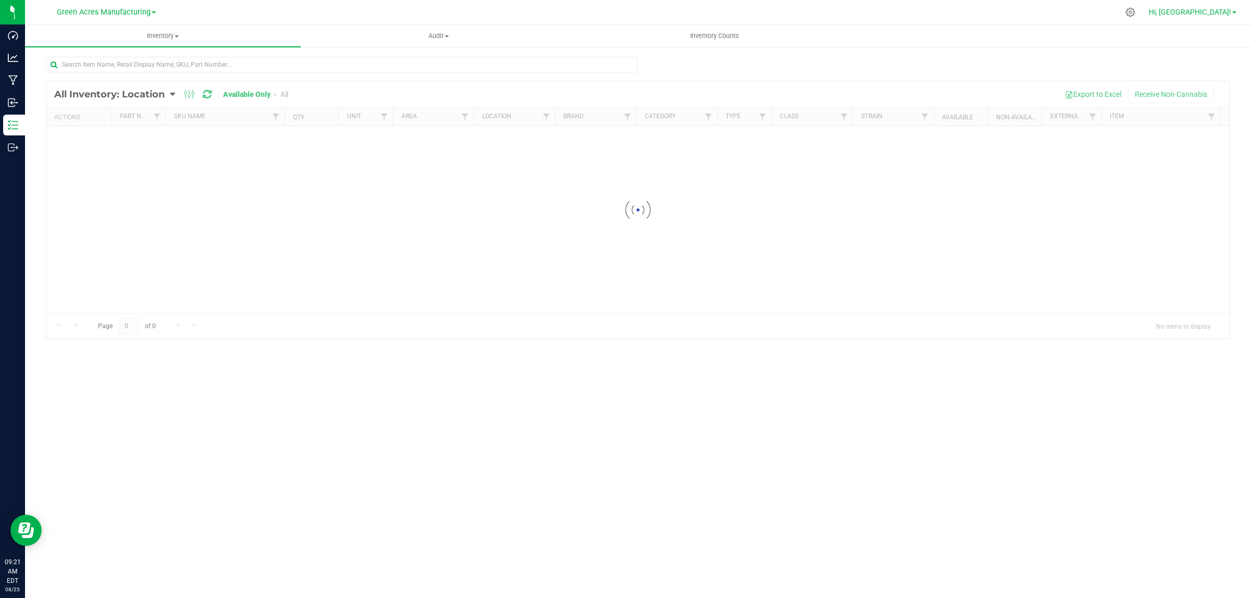
click at [1226, 8] on span "Hi, [GEOGRAPHIC_DATA]!" at bounding box center [1190, 12] width 82 height 8
